Goal: Information Seeking & Learning: Learn about a topic

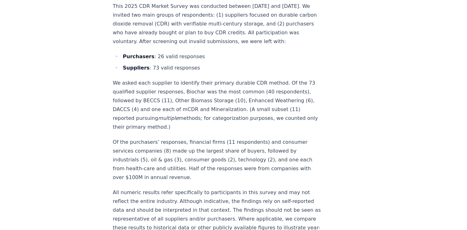
scroll to position [3472, 0]
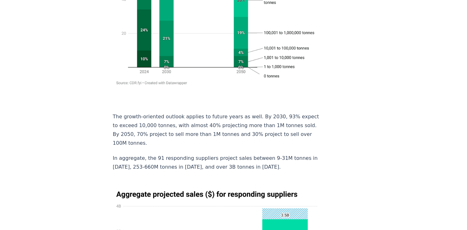
scroll to position [2926, 0]
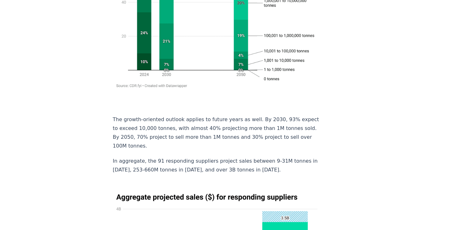
drag, startPoint x: 200, startPoint y: 130, endPoint x: 231, endPoint y: 121, distance: 31.9
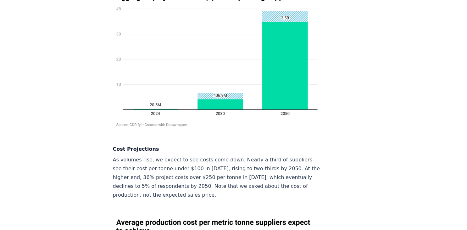
scroll to position [3025, 0]
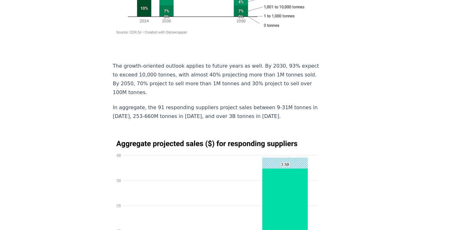
scroll to position [2929, 0]
